Goal: Use online tool/utility: Utilize a website feature to perform a specific function

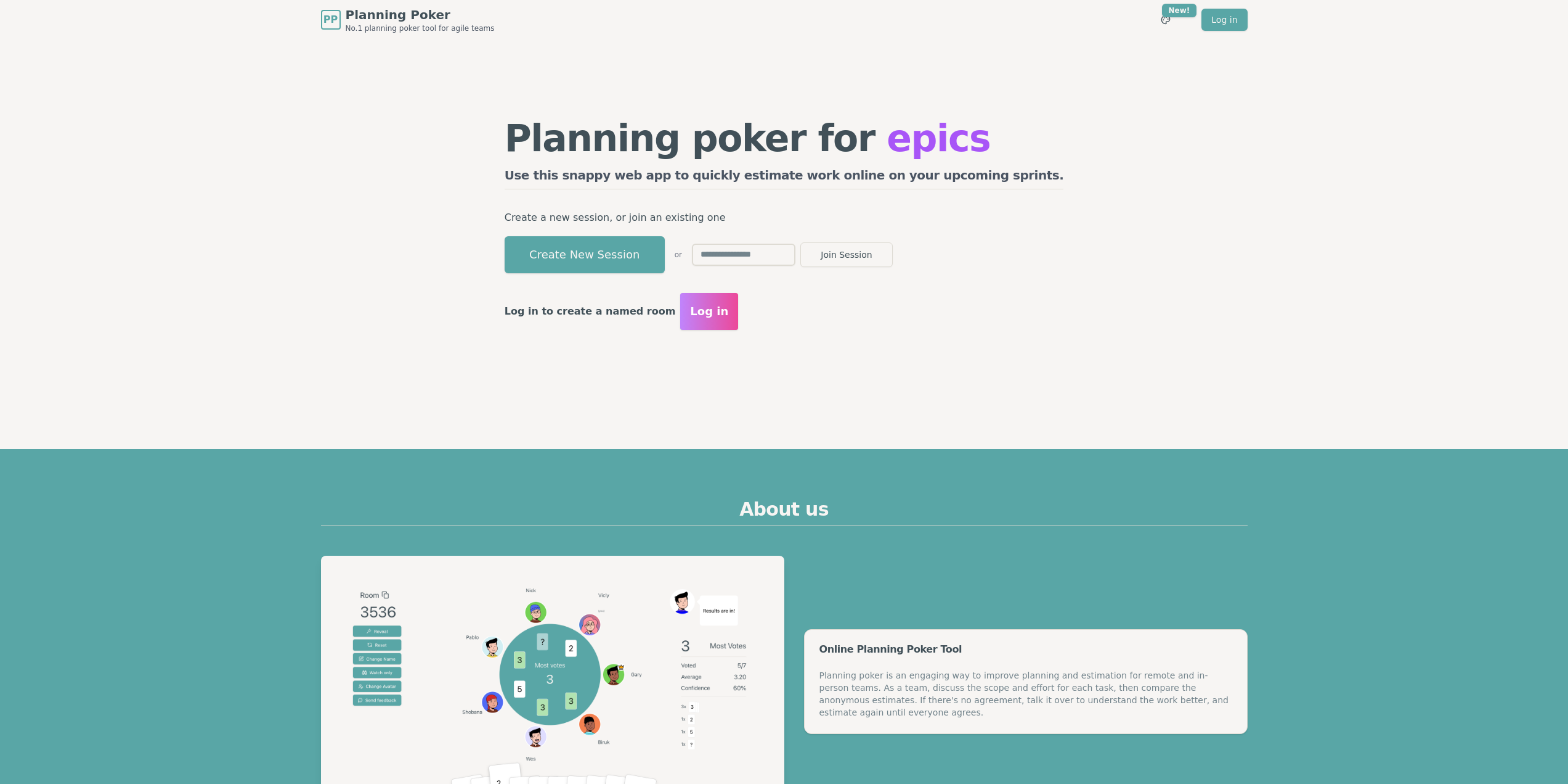
click at [639, 253] on button "Create New Session" at bounding box center [584, 254] width 160 height 37
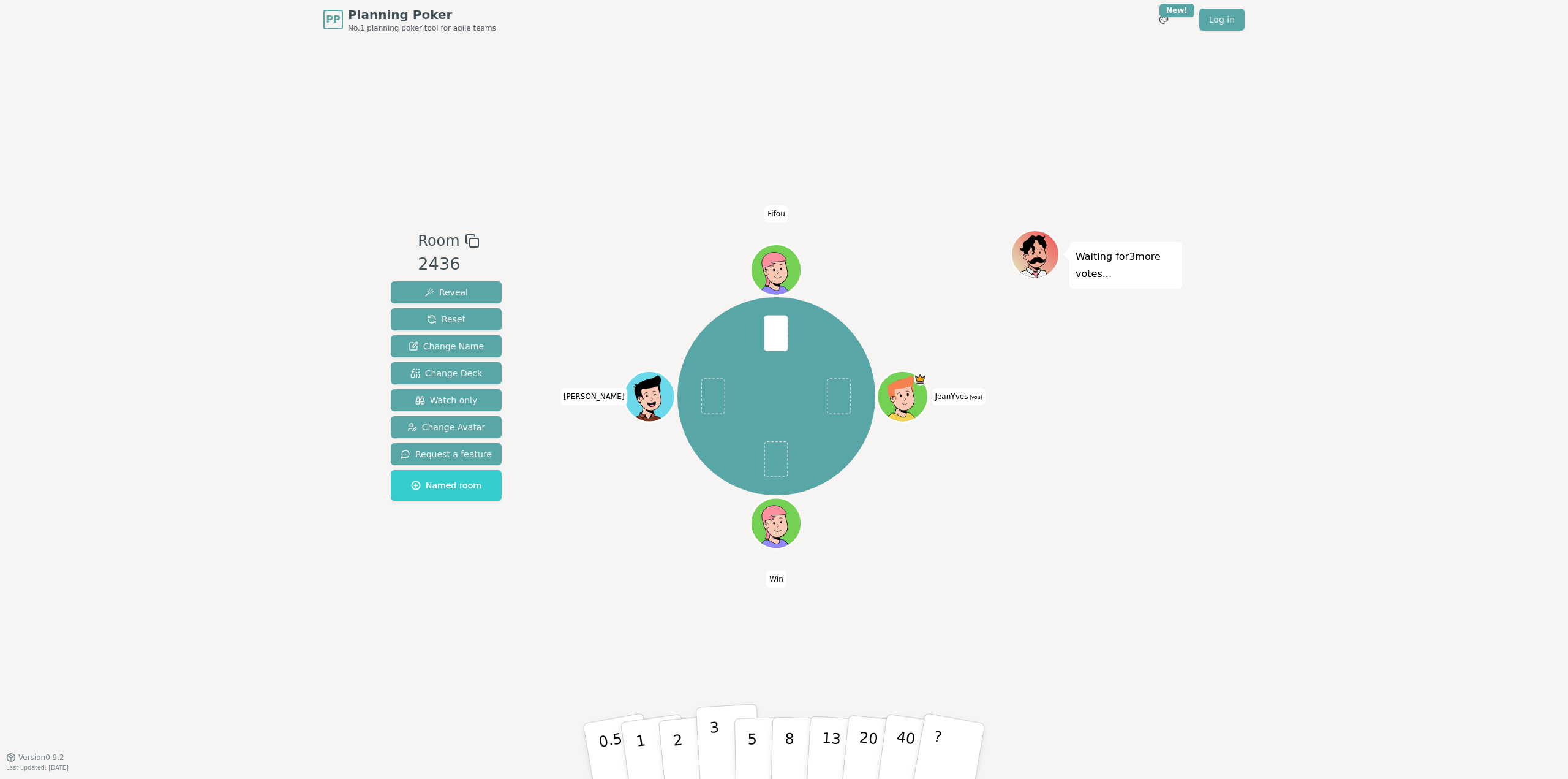
click at [721, 743] on button "3" at bounding box center [728, 751] width 67 height 96
click at [690, 748] on button "2" at bounding box center [691, 751] width 70 height 97
click at [719, 747] on button "3" at bounding box center [728, 751] width 67 height 96
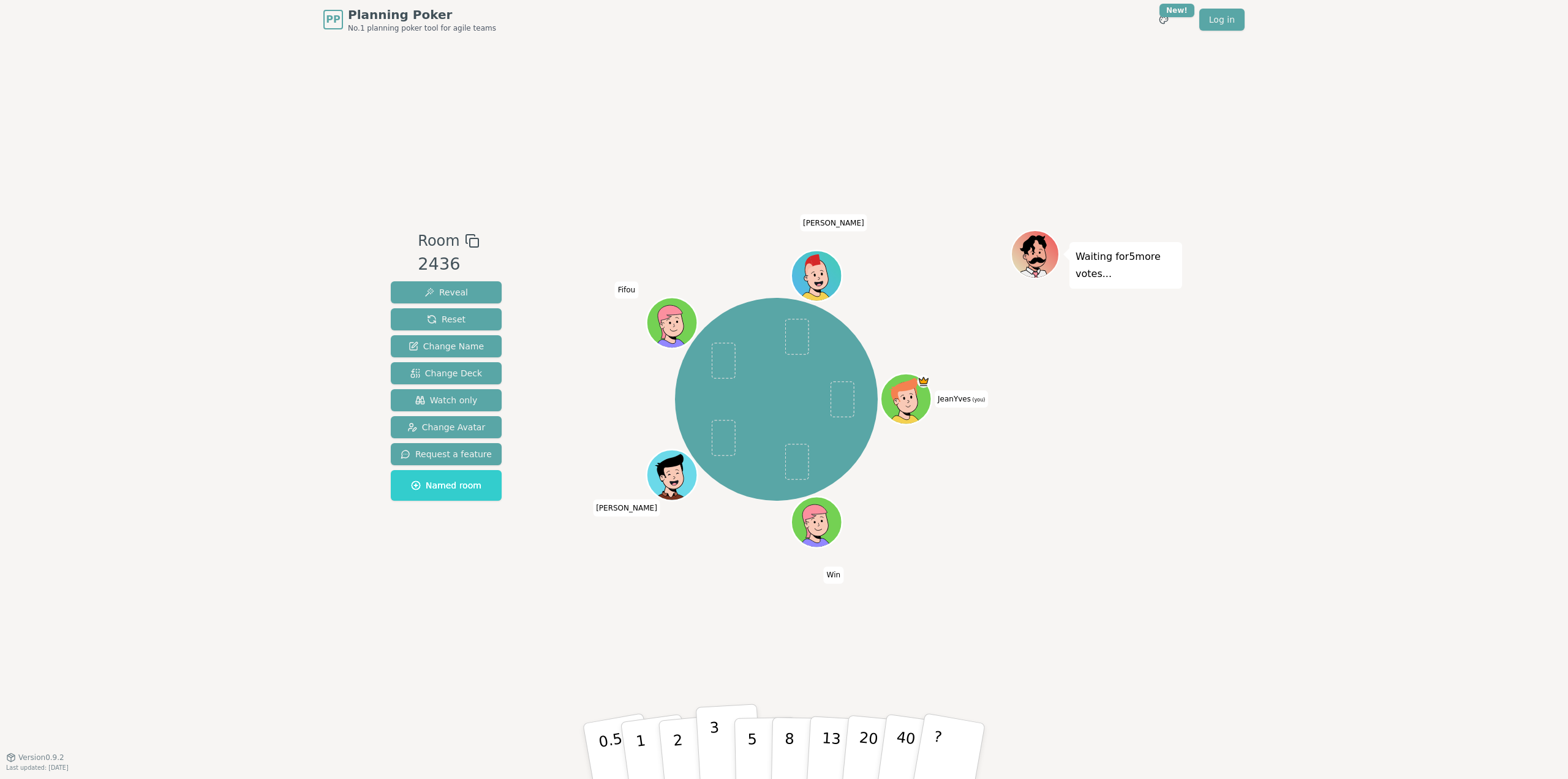
click at [719, 743] on button "3" at bounding box center [728, 751] width 67 height 96
click at [359, 638] on div "PP Planning Poker No.1 planning poker tool for agile teams Toggle theme New! Lo…" at bounding box center [784, 390] width 1568 height 779
click at [202, 245] on div "PP Planning Poker No.1 planning poker tool for agile teams Toggle theme New! Lo…" at bounding box center [784, 390] width 1568 height 779
click at [760, 745] on button "5" at bounding box center [765, 751] width 63 height 93
click at [648, 747] on button "1" at bounding box center [654, 751] width 73 height 100
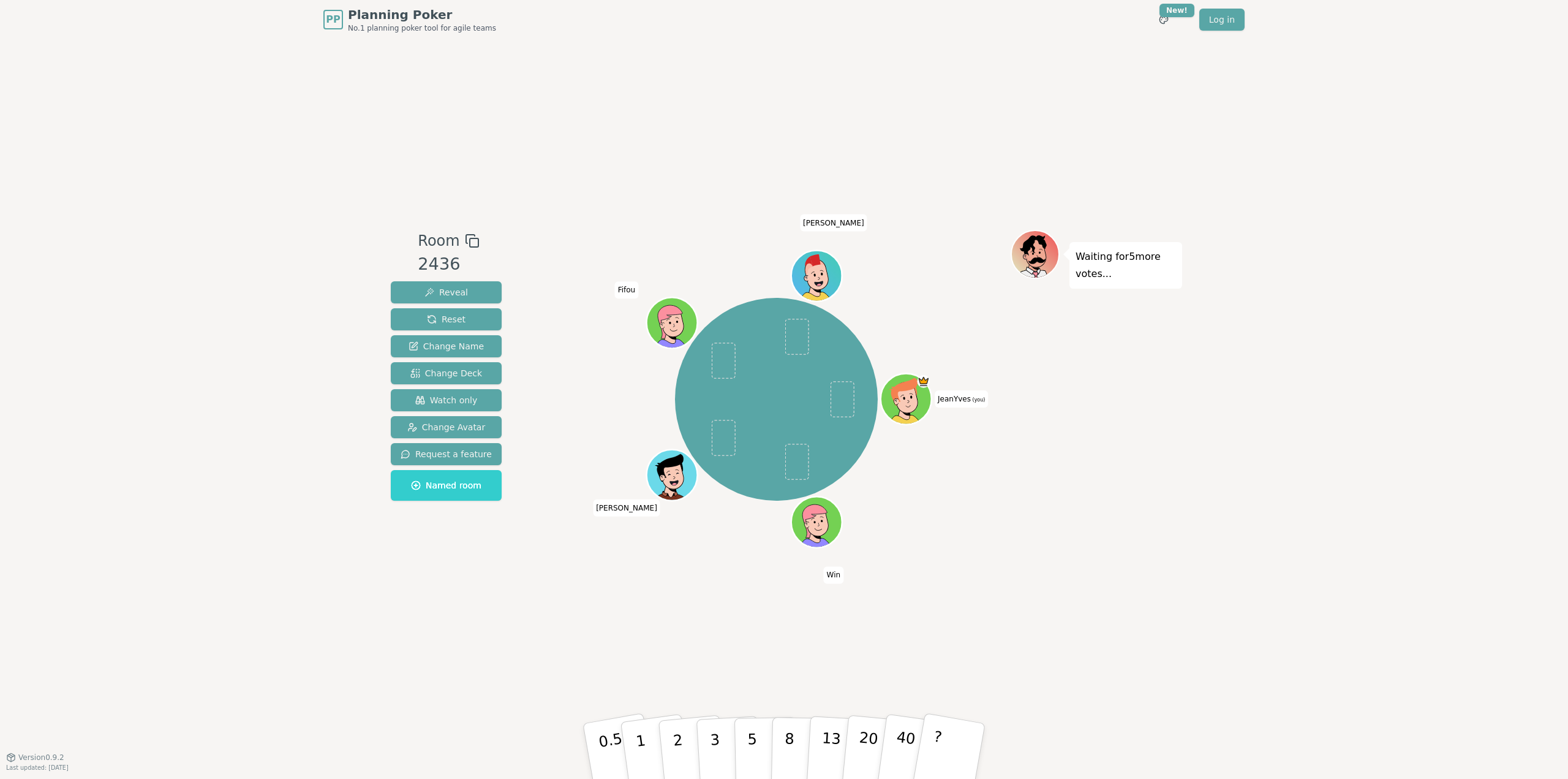
click at [254, 301] on div "PP Planning Poker No.1 planning poker tool for agile teams Toggle theme New! Lo…" at bounding box center [784, 390] width 1568 height 779
drag, startPoint x: 224, startPoint y: 474, endPoint x: 177, endPoint y: 519, distance: 65.1
click at [176, 519] on div "PP Planning Poker No.1 planning poker tool for agile teams Toggle theme New! Lo…" at bounding box center [784, 390] width 1568 height 779
click at [518, 470] on div "Room 2436 Reveal Reset Change Name Change Deck Watch only Change Avatar Request…" at bounding box center [784, 398] width 796 height 337
click at [648, 747] on button "1" at bounding box center [654, 751] width 73 height 100
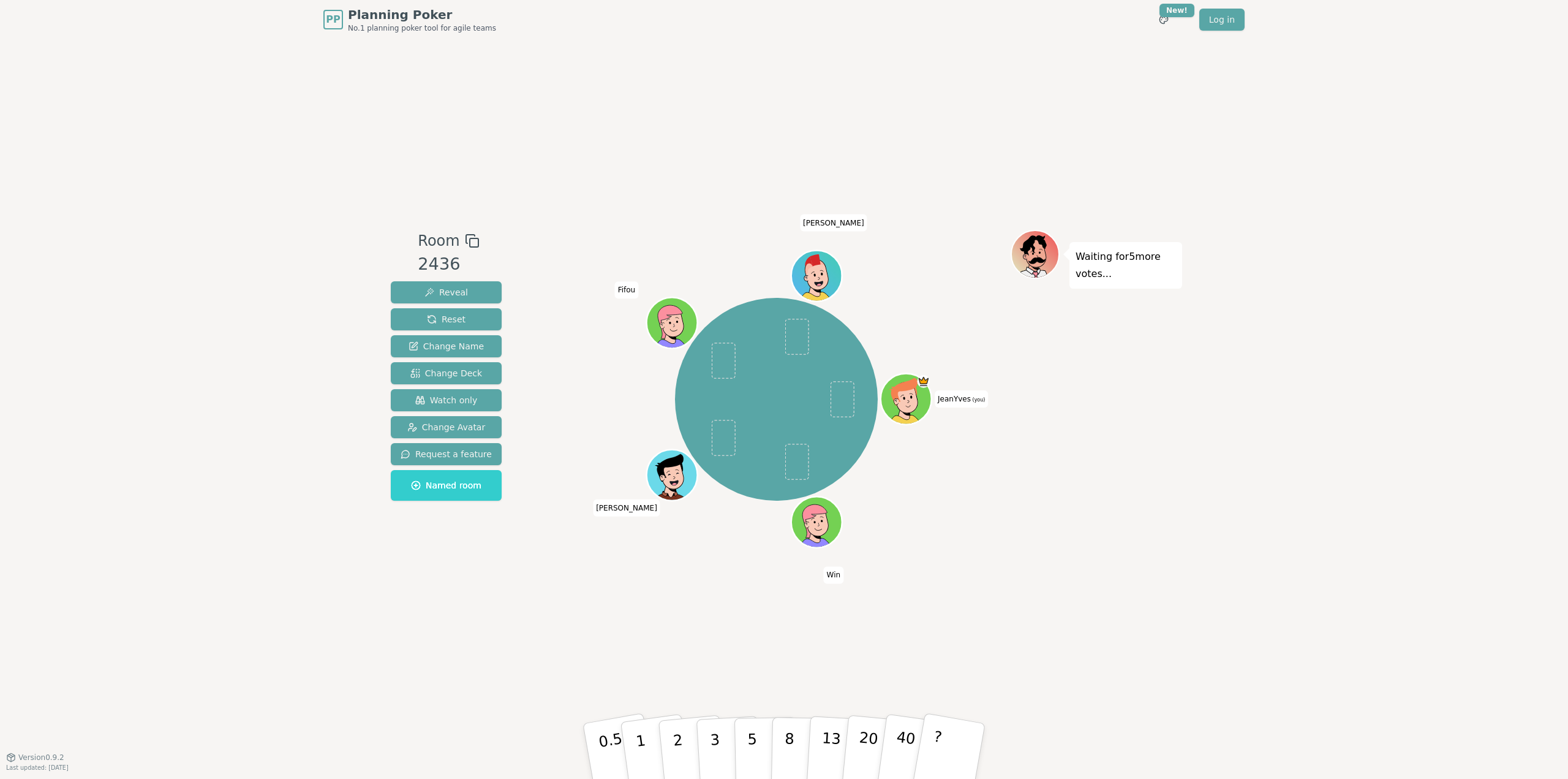
click at [230, 429] on div "PP Planning Poker No.1 planning poker tool for agile teams Toggle theme New! Lo…" at bounding box center [784, 390] width 1568 height 779
click at [214, 592] on div "PP Planning Poker No.1 planning poker tool for agile teams Toggle theme New! Lo…" at bounding box center [784, 390] width 1568 height 779
click at [646, 747] on button "1" at bounding box center [654, 751] width 73 height 100
